Goal: Transaction & Acquisition: Purchase product/service

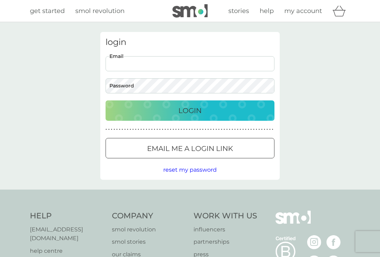
type input "[EMAIL_ADDRESS][DOMAIN_NAME]"
click at [190, 110] on button "Login" at bounding box center [189, 111] width 169 height 20
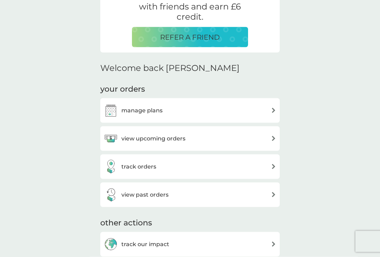
scroll to position [154, 0]
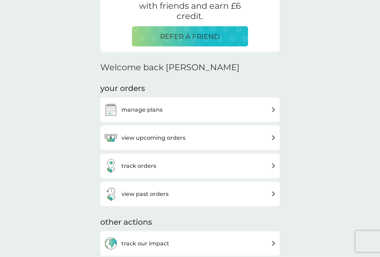
click at [242, 110] on div "manage plans" at bounding box center [190, 110] width 172 height 14
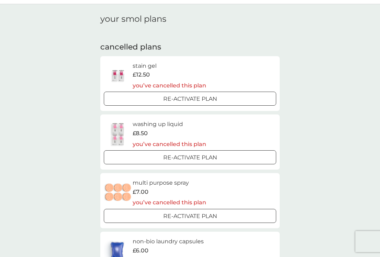
scroll to position [15, 0]
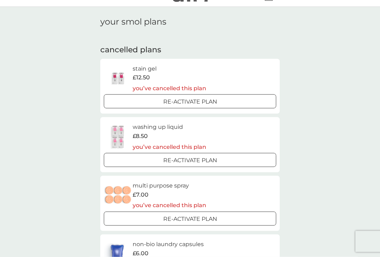
click at [205, 99] on p "Re-activate Plan" at bounding box center [190, 101] width 54 height 9
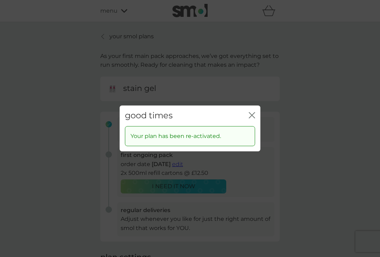
click at [254, 134] on div "Your plan has been re-activated." at bounding box center [190, 136] width 130 height 20
click at [252, 131] on div "Your plan has been re-activated." at bounding box center [190, 136] width 130 height 20
click at [252, 136] on div "Your plan has been re-activated." at bounding box center [190, 136] width 130 height 20
click at [245, 188] on div "good times close Your plan has been re-activated." at bounding box center [190, 128] width 380 height 257
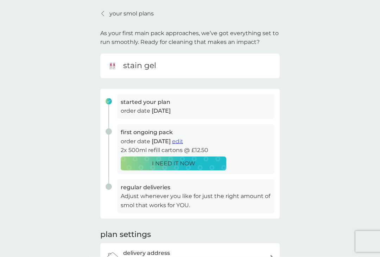
scroll to position [23, 0]
click at [183, 141] on span "edit" at bounding box center [177, 141] width 11 height 7
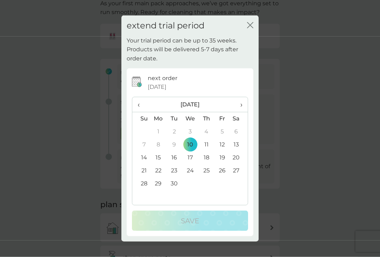
scroll to position [53, 0]
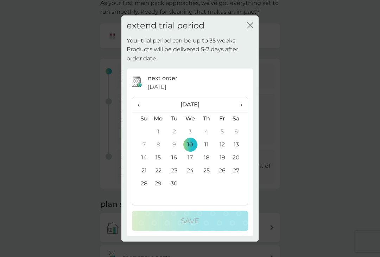
click at [243, 109] on th "›" at bounding box center [239, 104] width 18 height 15
click at [208, 190] on td "30" at bounding box center [206, 183] width 16 height 13
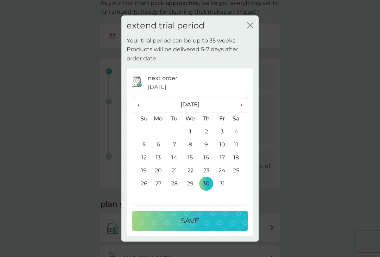
click at [206, 225] on div "Save" at bounding box center [190, 220] width 102 height 11
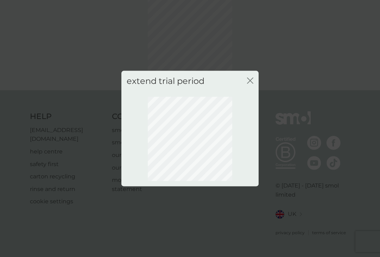
scroll to position [25, 0]
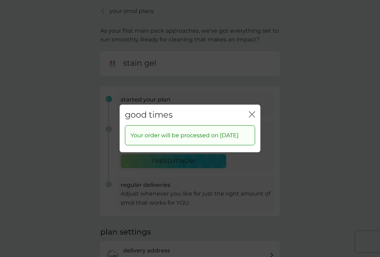
click at [250, 114] on icon "close" at bounding box center [251, 114] width 6 height 6
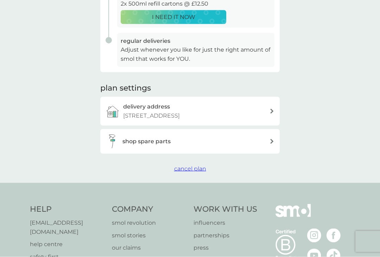
click at [232, 143] on div "shop spare parts" at bounding box center [187, 142] width 164 height 14
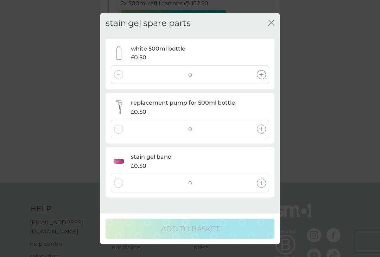
click at [312, 123] on div "stain gel spare parts close white 500ml bottle £0.50 0 replacement pump for 500…" at bounding box center [190, 128] width 380 height 257
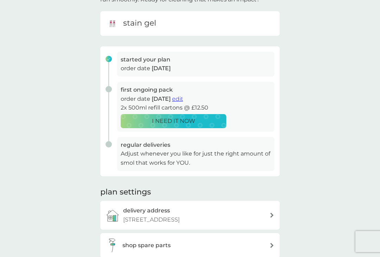
scroll to position [0, 0]
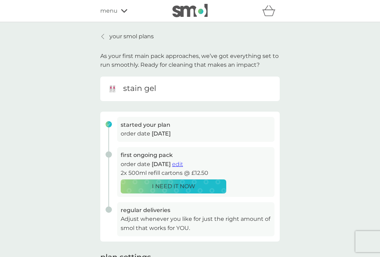
click at [112, 13] on span "menu" at bounding box center [108, 10] width 17 height 9
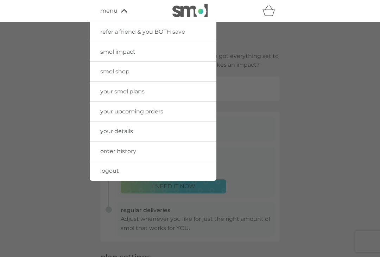
click at [173, 70] on link "smol shop" at bounding box center [153, 72] width 127 height 20
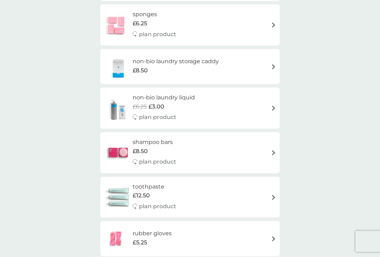
scroll to position [710, 0]
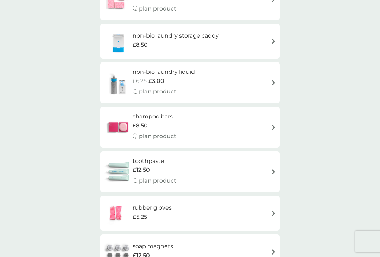
click at [243, 161] on div "toothpaste £12.50 plan product" at bounding box center [190, 172] width 172 height 31
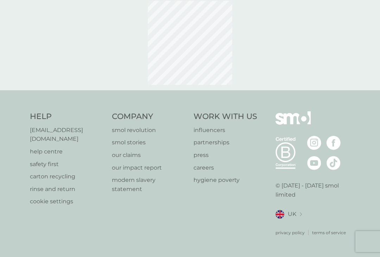
scroll to position [6, 0]
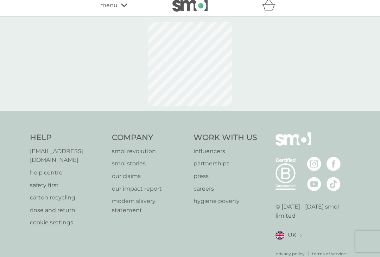
select select "91"
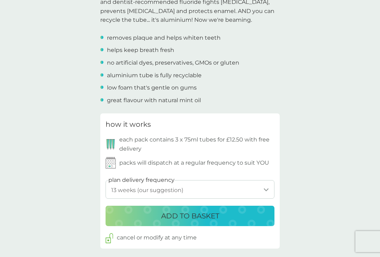
scroll to position [257, 0]
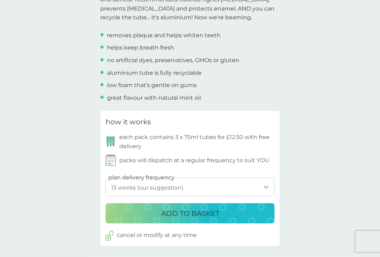
click at [263, 186] on select "1 week 2 weeks 3 weeks 4 weeks 5 weeks 6 weeks 7 weeks 8 weeks 9 weeks 10 weeks…" at bounding box center [189, 187] width 169 height 19
click at [200, 208] on p "ADD TO BASKET" at bounding box center [190, 213] width 58 height 11
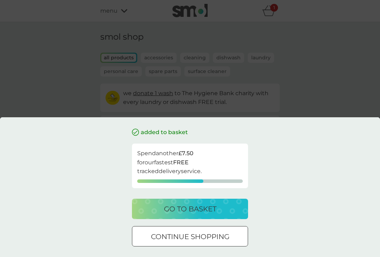
click at [199, 215] on p "go to basket" at bounding box center [190, 208] width 52 height 11
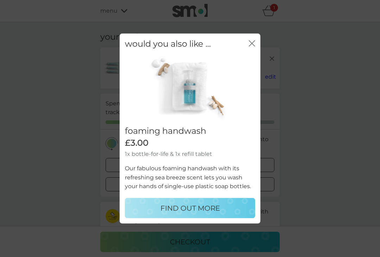
click at [253, 47] on icon "close" at bounding box center [251, 43] width 6 height 6
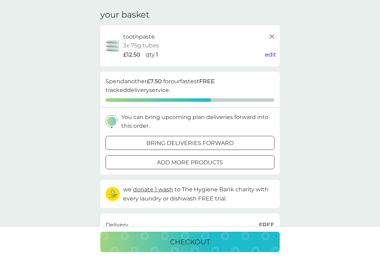
scroll to position [21, 0]
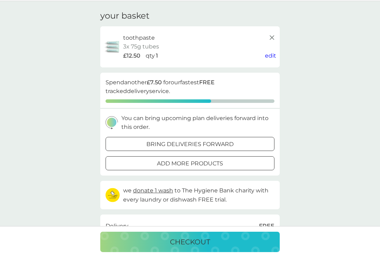
click at [231, 142] on p "bring deliveries forward" at bounding box center [189, 144] width 87 height 9
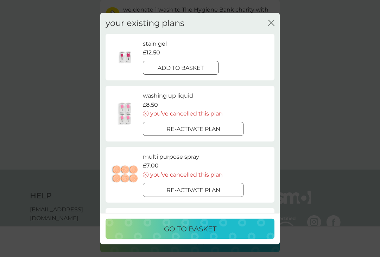
scroll to position [203, 0]
click at [273, 26] on icon "close" at bounding box center [271, 23] width 6 height 6
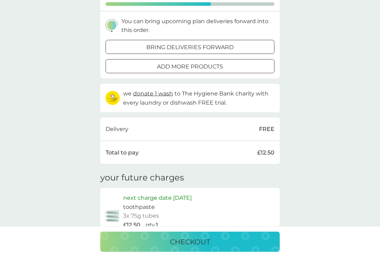
scroll to position [118, 0]
click at [200, 248] on p "checkout" at bounding box center [190, 242] width 40 height 11
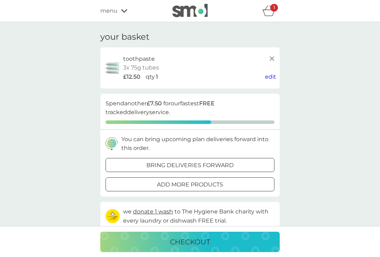
click at [114, 12] on span "menu" at bounding box center [108, 10] width 17 height 9
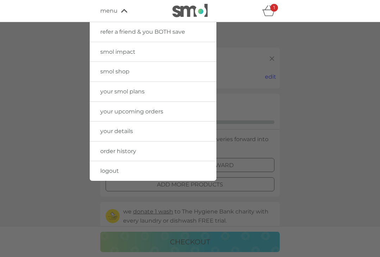
click at [121, 90] on span "your smol plans" at bounding box center [122, 91] width 44 height 7
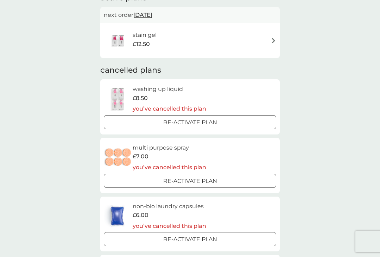
scroll to position [58, 0]
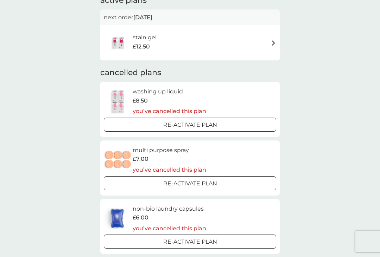
click at [198, 124] on div at bounding box center [198, 124] width 0 height 0
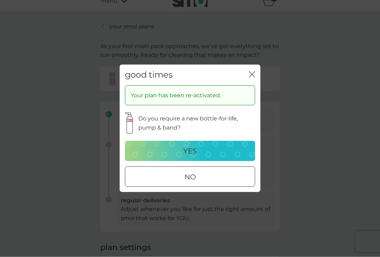
scroll to position [10, 0]
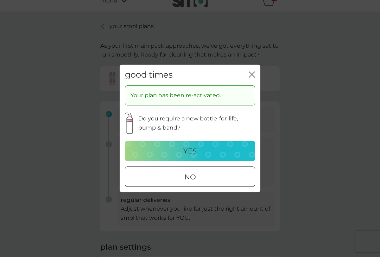
click at [208, 183] on div "no" at bounding box center [189, 177] width 129 height 11
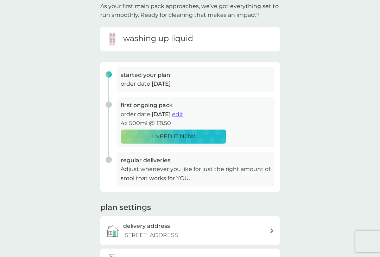
scroll to position [48, 0]
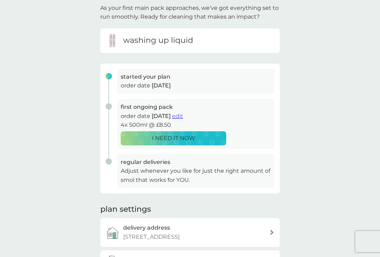
click at [202, 137] on div "I NEED IT NOW" at bounding box center [173, 138] width 96 height 9
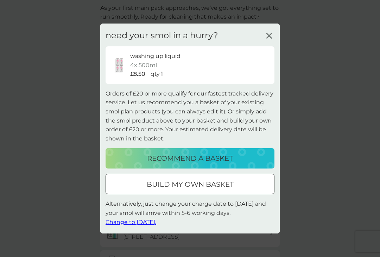
click at [224, 163] on p "recommend a basket" at bounding box center [190, 158] width 86 height 11
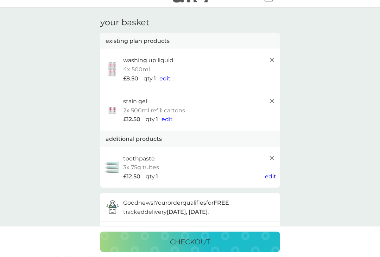
scroll to position [15, 0]
click at [272, 99] on line at bounding box center [272, 101] width 4 height 4
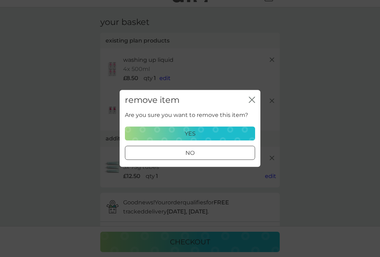
click at [215, 138] on div "yes" at bounding box center [189, 133] width 121 height 9
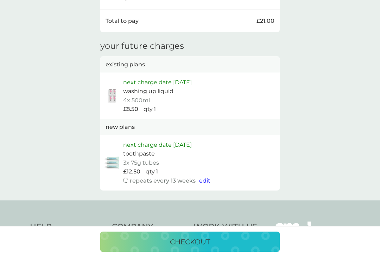
scroll to position [316, 0]
click at [201, 177] on span "edit" at bounding box center [204, 180] width 11 height 7
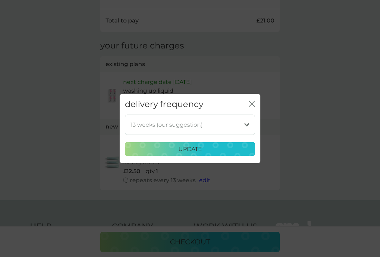
click at [245, 132] on select "1 week 2 weeks 3 weeks 4 weeks 5 weeks 6 weeks 7 weeks 8 weeks 9 weeks 10 weeks…" at bounding box center [190, 125] width 130 height 20
select select "98"
click at [211, 154] on div "update" at bounding box center [189, 149] width 121 height 9
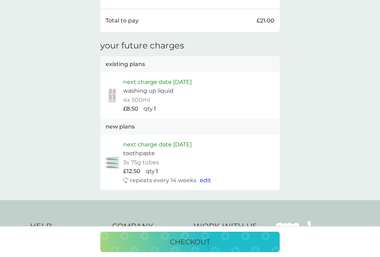
click at [204, 177] on span "edit" at bounding box center [205, 180] width 11 height 7
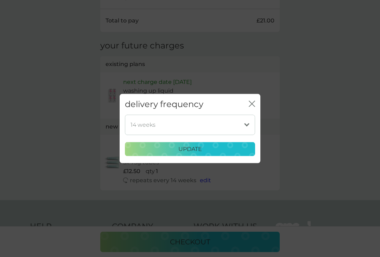
click at [246, 135] on select "1 week 2 weeks 3 weeks 4 weeks 5 weeks 6 weeks 7 weeks 8 weeks 9 weeks 10 weeks…" at bounding box center [190, 125] width 130 height 20
select select "105"
click at [211, 154] on div "update" at bounding box center [189, 149] width 121 height 9
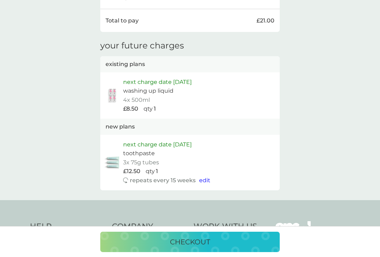
click at [203, 177] on span "edit" at bounding box center [204, 180] width 11 height 7
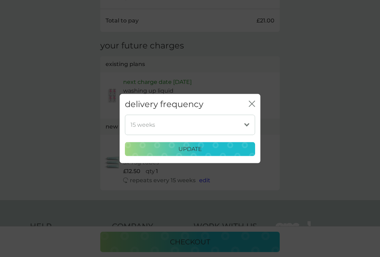
click at [250, 130] on select "1 week 2 weeks 3 weeks 4 weeks 5 weeks 6 weeks 7 weeks 8 weeks 9 weeks 10 weeks…" at bounding box center [190, 125] width 130 height 20
select select "112"
click at [216, 154] on div "update" at bounding box center [189, 149] width 121 height 9
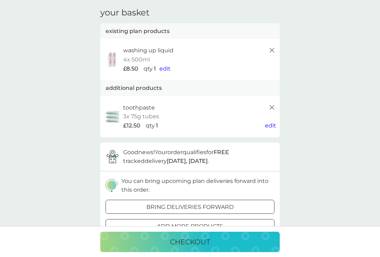
scroll to position [25, 0]
click at [168, 68] on span "edit" at bounding box center [164, 68] width 11 height 7
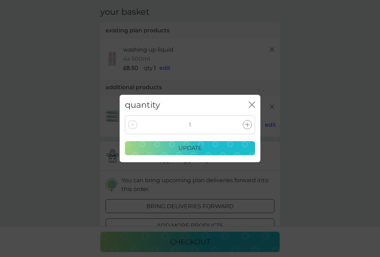
click at [321, 115] on div "quantity close 1 update" at bounding box center [190, 128] width 380 height 257
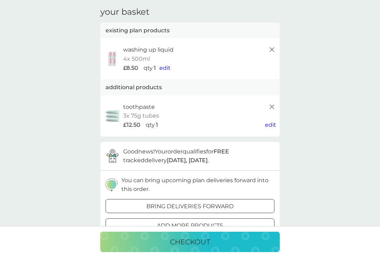
click at [165, 68] on span "edit" at bounding box center [164, 68] width 11 height 7
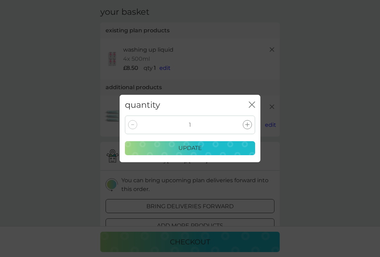
click at [303, 109] on div "quantity close 1 update" at bounding box center [190, 128] width 380 height 257
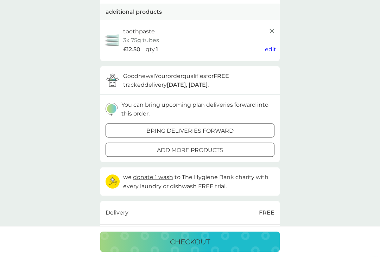
scroll to position [101, 0]
click at [225, 147] on div "add more products" at bounding box center [190, 149] width 168 height 9
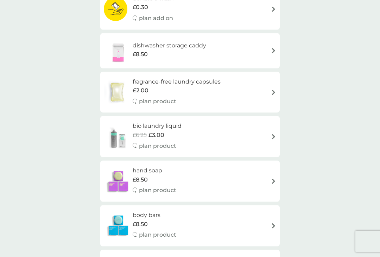
scroll to position [351, 0]
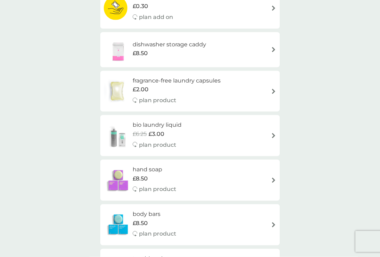
click at [271, 133] on img at bounding box center [273, 135] width 5 height 5
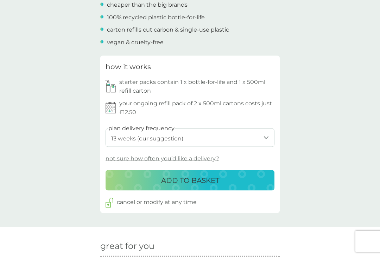
scroll to position [282, 0]
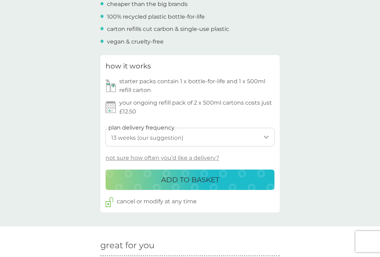
click at [261, 136] on select "1 week 2 weeks 3 weeks 4 weeks 5 weeks 6 weeks 7 weeks 8 weeks 9 weeks 10 weeks…" at bounding box center [189, 137] width 169 height 19
select select "112"
click at [216, 175] on p "ADD TO BASKET" at bounding box center [190, 179] width 58 height 11
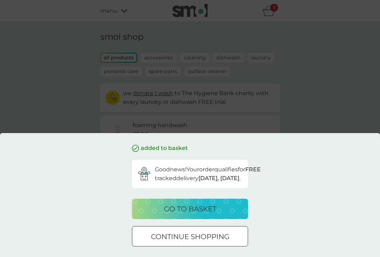
click at [195, 215] on p "go to basket" at bounding box center [190, 208] width 52 height 11
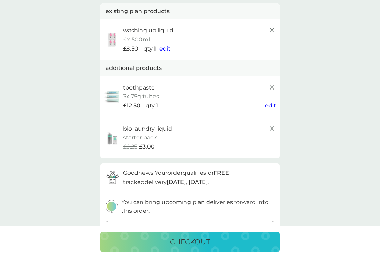
scroll to position [44, 0]
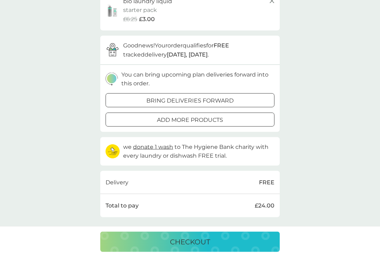
click at [185, 248] on p "checkout" at bounding box center [190, 242] width 40 height 11
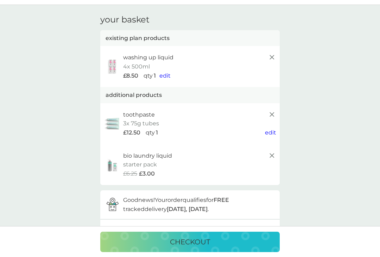
scroll to position [6, 0]
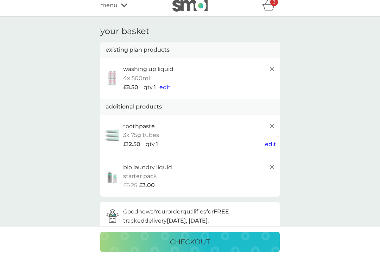
click at [165, 87] on span "edit" at bounding box center [164, 87] width 11 height 7
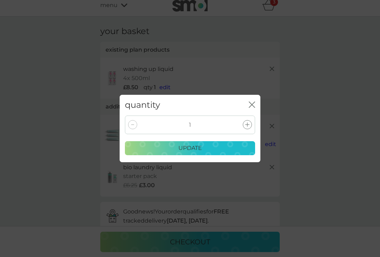
click at [54, 76] on div "quantity close 1 update" at bounding box center [190, 128] width 380 height 257
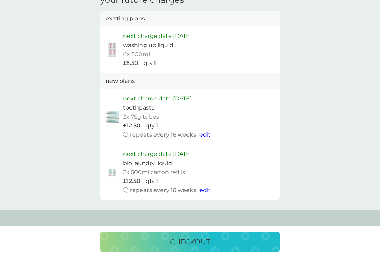
scroll to position [402, 0]
click at [205, 188] on span "edit" at bounding box center [204, 191] width 11 height 7
select select "112"
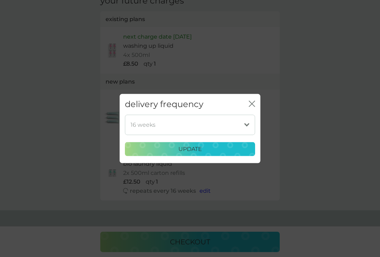
click at [302, 140] on div "delivery frequency close 1 week 2 weeks 3 weeks 4 weeks 5 weeks 6 weeks 7 weeks…" at bounding box center [190, 128] width 380 height 257
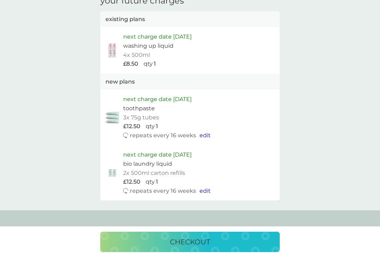
click at [201, 188] on span "edit" at bounding box center [204, 191] width 11 height 7
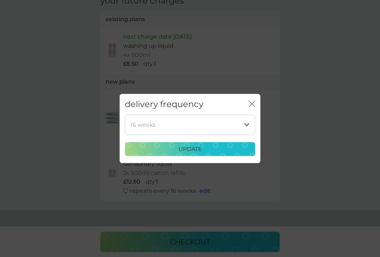
click at [246, 132] on select "1 week 2 weeks 3 weeks 4 weeks 5 weeks 6 weeks 7 weeks 8 weeks 9 weeks 10 weeks…" at bounding box center [190, 125] width 130 height 20
select select "119"
click at [210, 154] on div "update" at bounding box center [189, 149] width 121 height 9
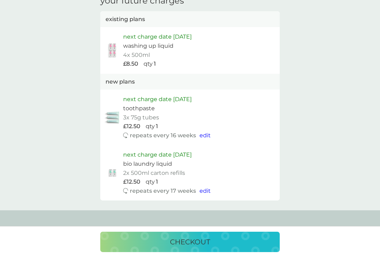
click at [204, 188] on span "edit" at bounding box center [204, 191] width 11 height 7
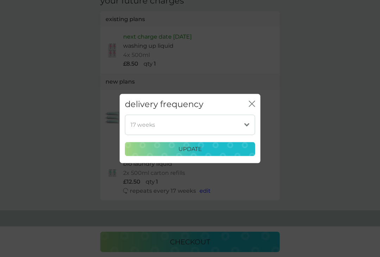
click at [251, 131] on select "1 week 2 weeks 3 weeks 4 weeks 5 weeks 6 weeks 7 weeks 8 weeks 9 weeks 10 weeks…" at bounding box center [190, 125] width 130 height 20
select select "112"
click at [218, 154] on div "update" at bounding box center [189, 149] width 121 height 9
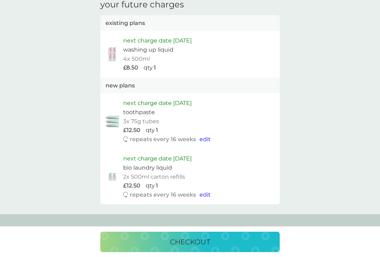
scroll to position [399, 0]
click at [189, 248] on p "checkout" at bounding box center [190, 242] width 40 height 11
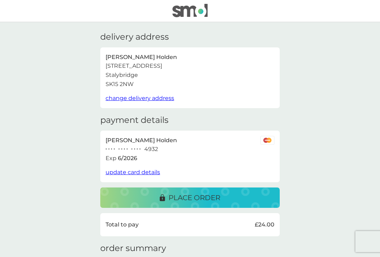
click at [199, 198] on p "place order" at bounding box center [194, 197] width 52 height 11
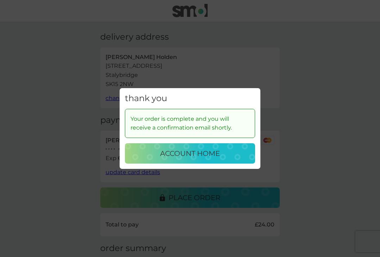
click at [216, 156] on p "account home" at bounding box center [190, 153] width 60 height 11
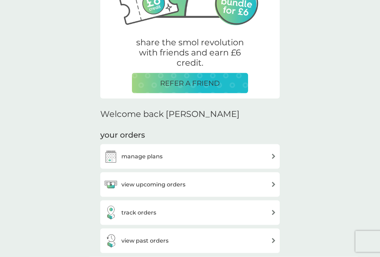
scroll to position [108, 0]
click at [267, 158] on div "manage plans" at bounding box center [190, 156] width 172 height 14
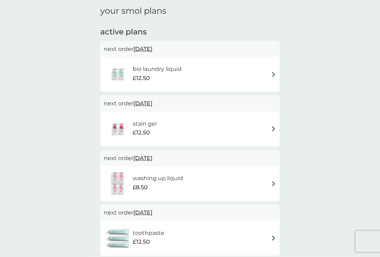
scroll to position [27, 0]
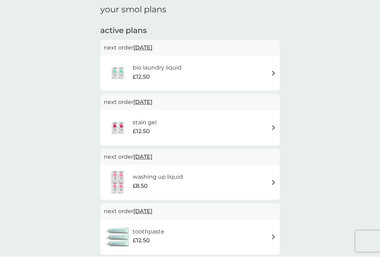
click at [267, 72] on div "bio laundry liquid £12.50" at bounding box center [190, 73] width 172 height 25
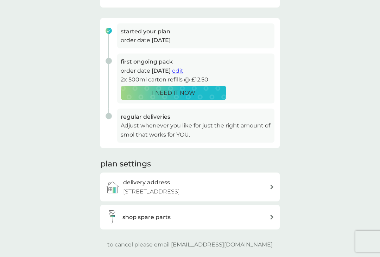
scroll to position [103, 0]
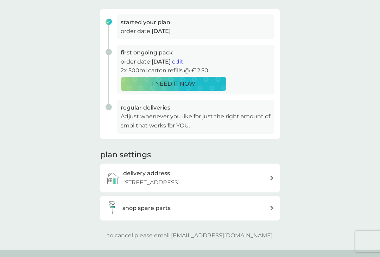
click at [232, 172] on div "delivery address 8 Cranworth Street, Stalybridge, SK15 2NW" at bounding box center [196, 178] width 146 height 18
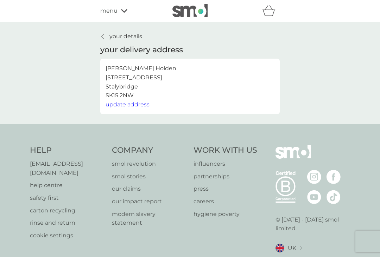
click at [307, 107] on div "your details your delivery address Natalie Holden 8 Cranworth Street Stalybridg…" at bounding box center [190, 73] width 380 height 102
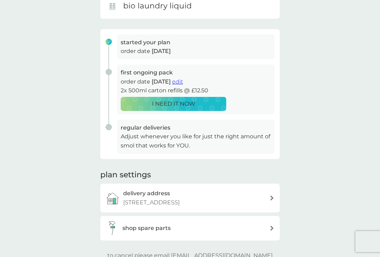
scroll to position [82, 0]
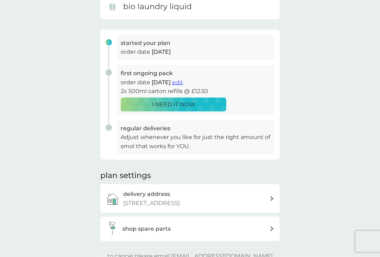
click at [183, 83] on span "edit" at bounding box center [177, 82] width 11 height 7
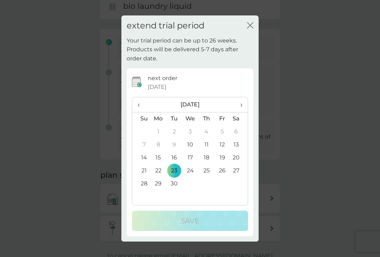
click at [243, 105] on th "›" at bounding box center [239, 104] width 18 height 15
click at [240, 106] on span "›" at bounding box center [238, 104] width 7 height 15
click at [176, 185] on td "30" at bounding box center [174, 183] width 16 height 13
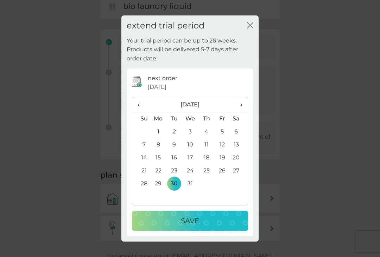
click at [201, 220] on div "Save" at bounding box center [190, 220] width 102 height 11
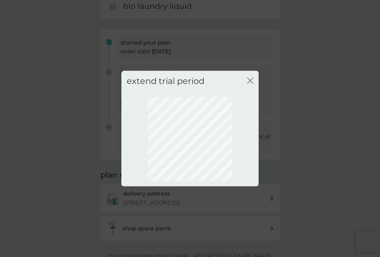
scroll to position [37, 0]
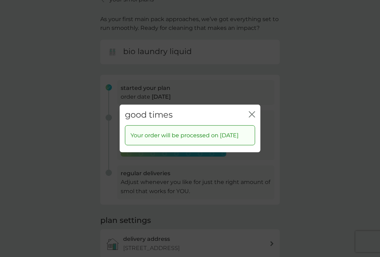
click at [253, 111] on icon "close" at bounding box center [251, 114] width 6 height 6
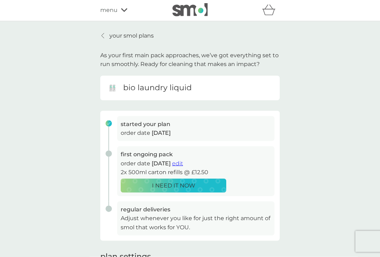
scroll to position [0, 0]
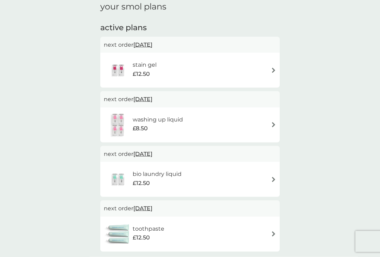
scroll to position [31, 0]
click at [261, 69] on div "stain gel £12.50" at bounding box center [190, 70] width 172 height 25
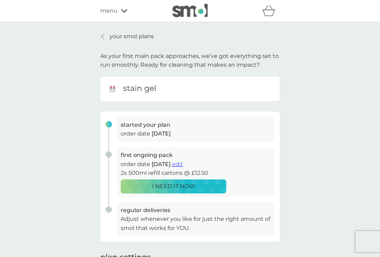
click at [183, 163] on span "edit" at bounding box center [177, 164] width 11 height 7
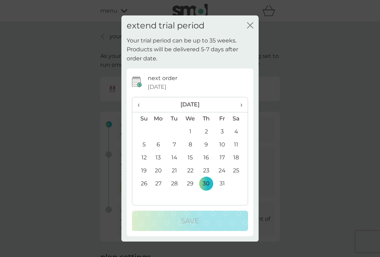
click at [242, 110] on span "›" at bounding box center [238, 104] width 7 height 15
click at [242, 112] on span "›" at bounding box center [238, 104] width 7 height 15
click at [175, 190] on td "30" at bounding box center [174, 183] width 16 height 13
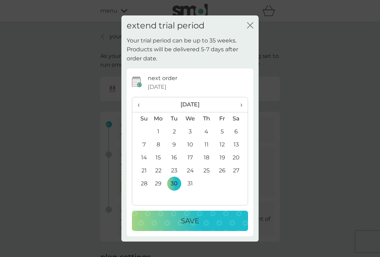
click at [204, 226] on div "Save" at bounding box center [190, 220] width 102 height 11
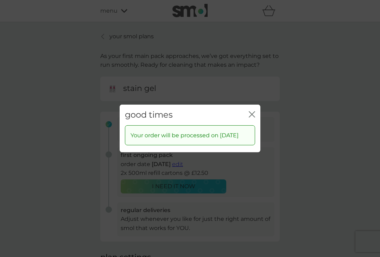
click at [251, 117] on icon "close" at bounding box center [250, 115] width 3 height 6
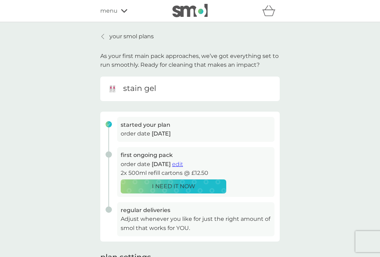
click at [110, 14] on span "menu" at bounding box center [108, 10] width 17 height 9
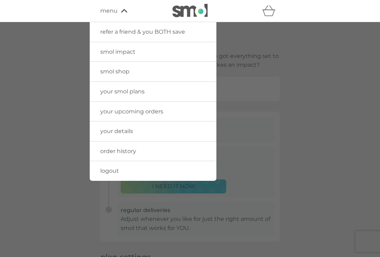
click at [110, 96] on link "your smol plans" at bounding box center [153, 92] width 127 height 20
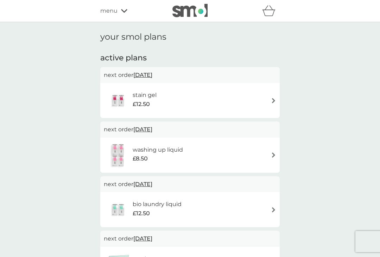
click at [272, 99] on img at bounding box center [273, 100] width 5 height 5
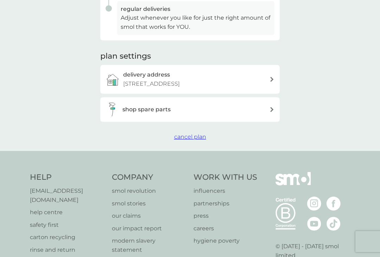
scroll to position [202, 0]
click at [193, 135] on span "cancel plan" at bounding box center [190, 136] width 32 height 7
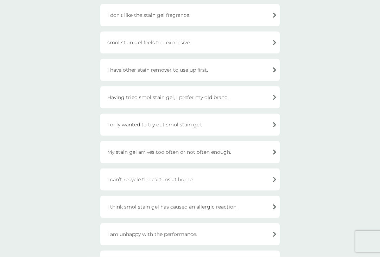
scroll to position [107, 0]
click at [267, 72] on div "I have other stain remover to use up first." at bounding box center [189, 69] width 179 height 22
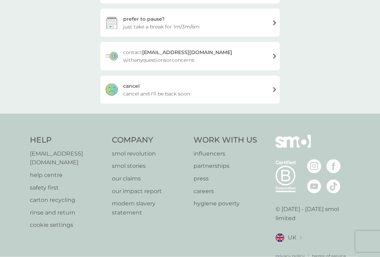
scroll to position [108, 0]
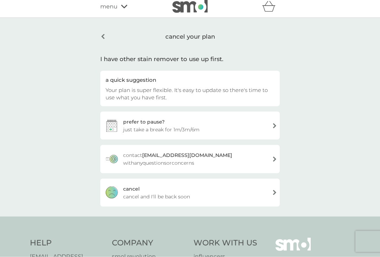
click at [211, 190] on div "cancel cancel and I'll be back soon" at bounding box center [189, 193] width 179 height 28
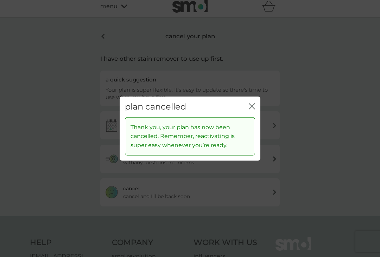
click at [251, 110] on icon "close" at bounding box center [251, 106] width 6 height 6
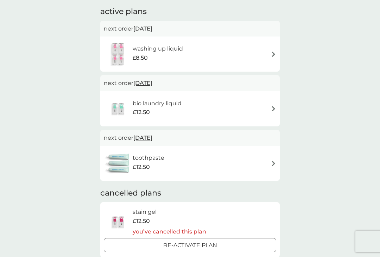
scroll to position [46, 0]
click at [269, 108] on div "bio laundry liquid £12.50" at bounding box center [190, 109] width 172 height 25
